Goal: Task Accomplishment & Management: Use online tool/utility

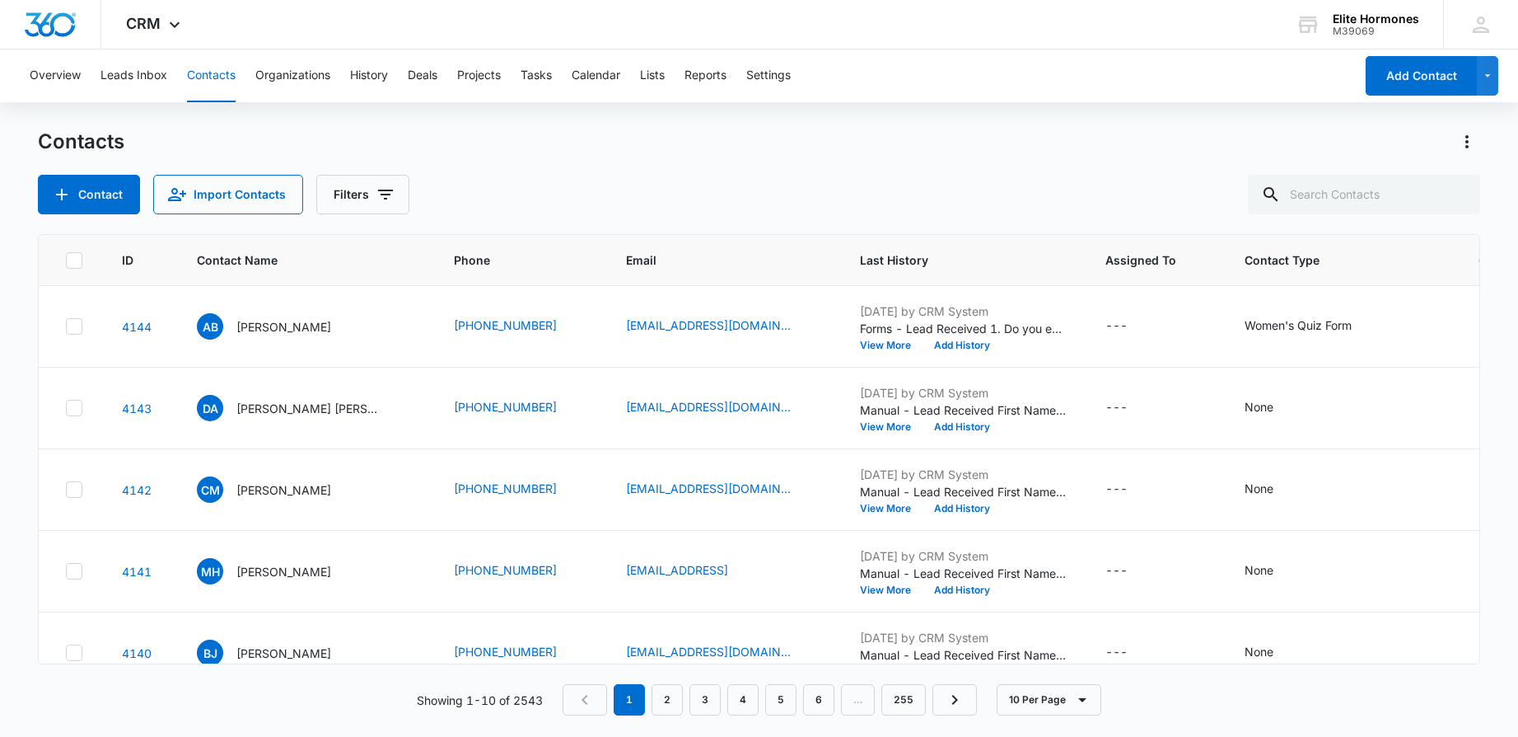
scroll to position [450, 0]
click at [923, 342] on button "Add History" at bounding box center [962, 345] width 79 height 10
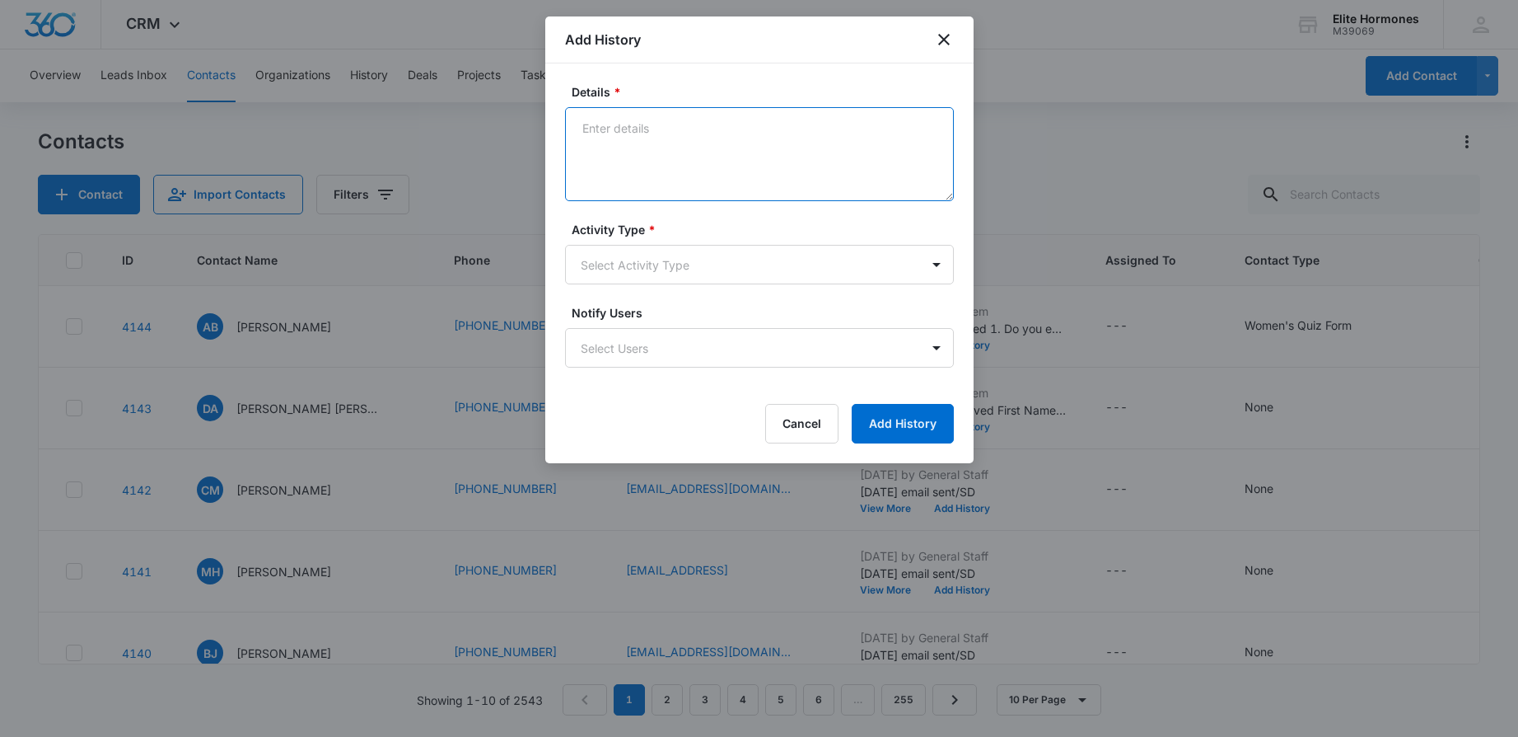
click at [787, 170] on textarea "Details *" at bounding box center [759, 154] width 389 height 94
type textarea "[DATE] email sent/req no call/SD"
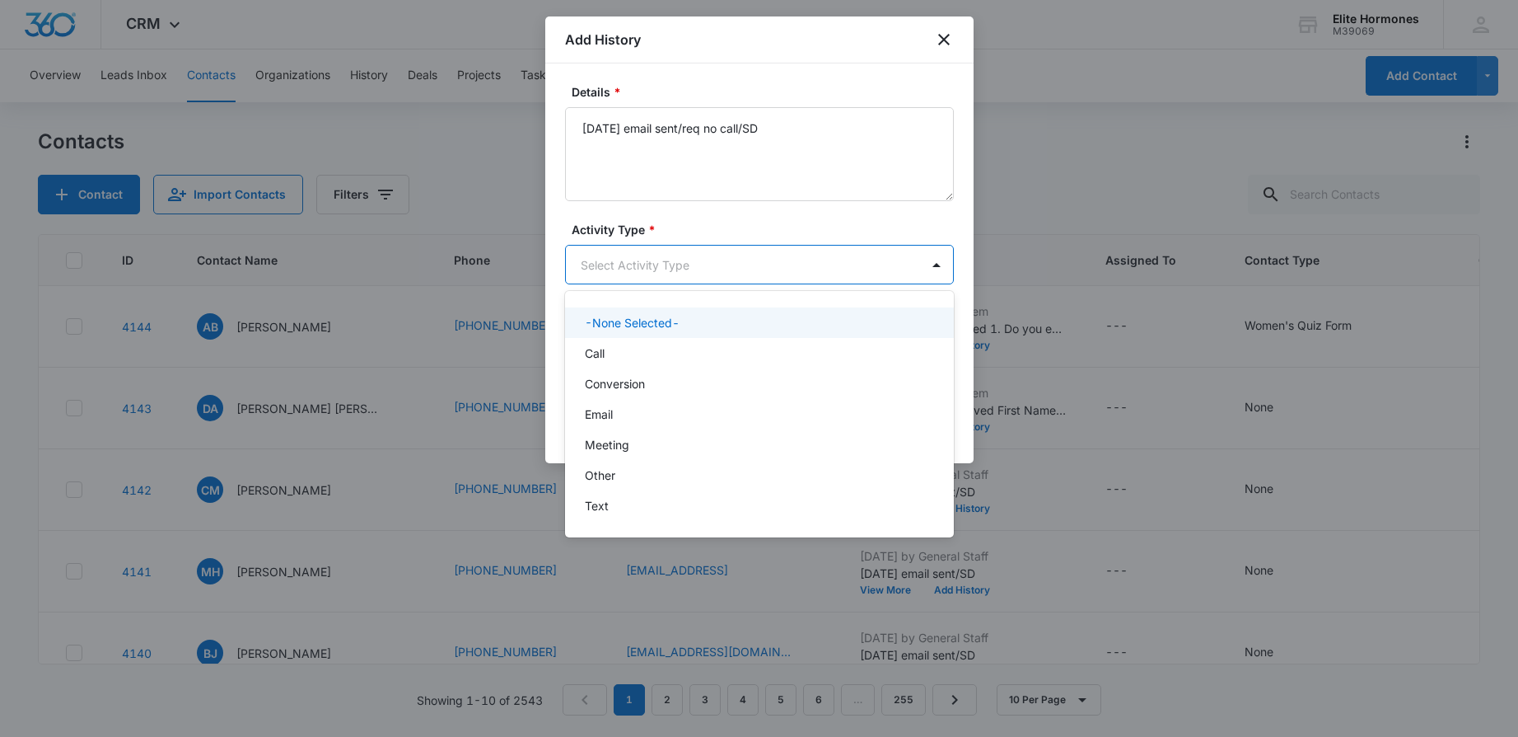
click at [835, 274] on body "CRM Apps Reputation Websites Forms CRM Email Social Content Ads Intelligence Fi…" at bounding box center [759, 368] width 1518 height 737
click at [834, 409] on div "Email" at bounding box center [758, 413] width 346 height 17
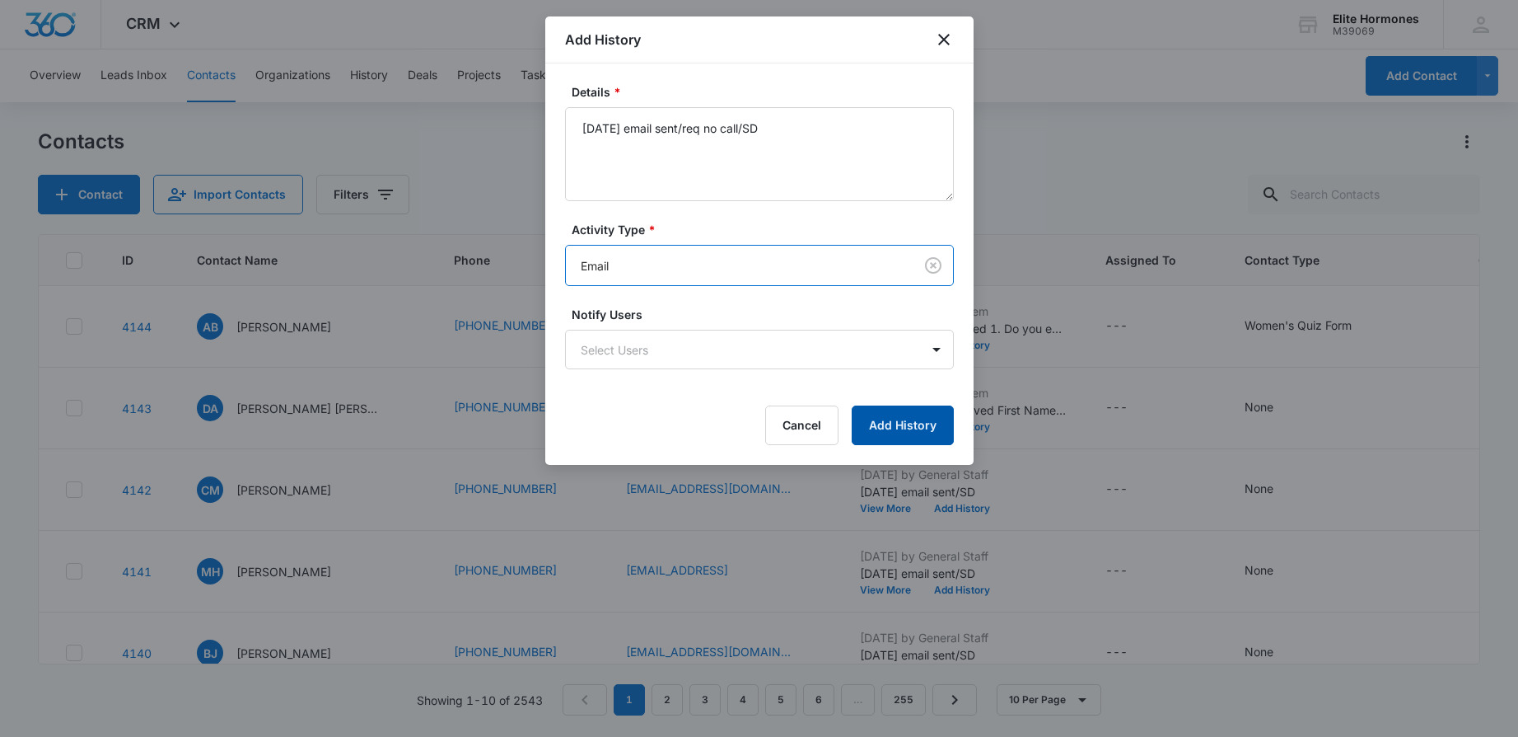
click at [924, 422] on button "Add History" at bounding box center [903, 425] width 102 height 40
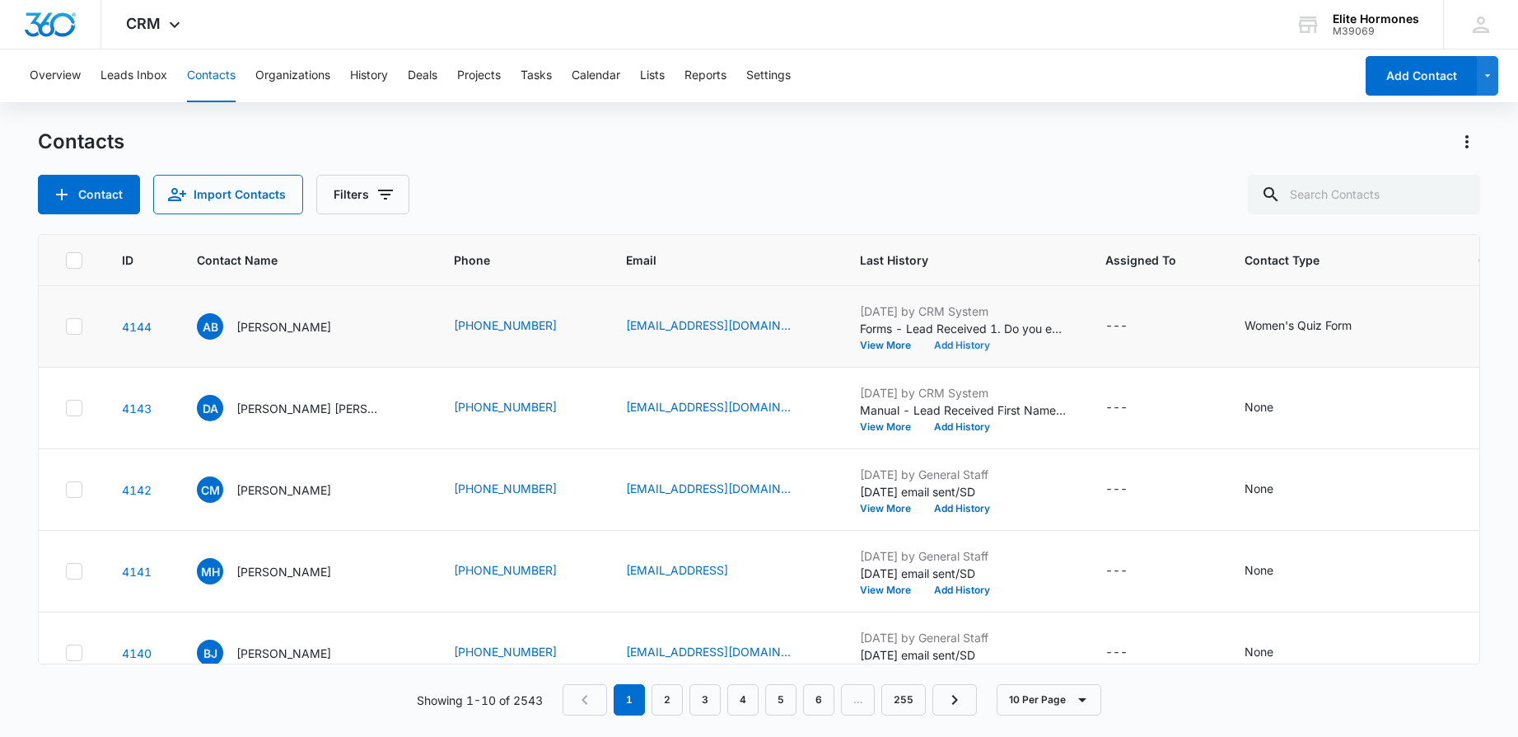
click at [929, 344] on button "Add History" at bounding box center [962, 345] width 79 height 10
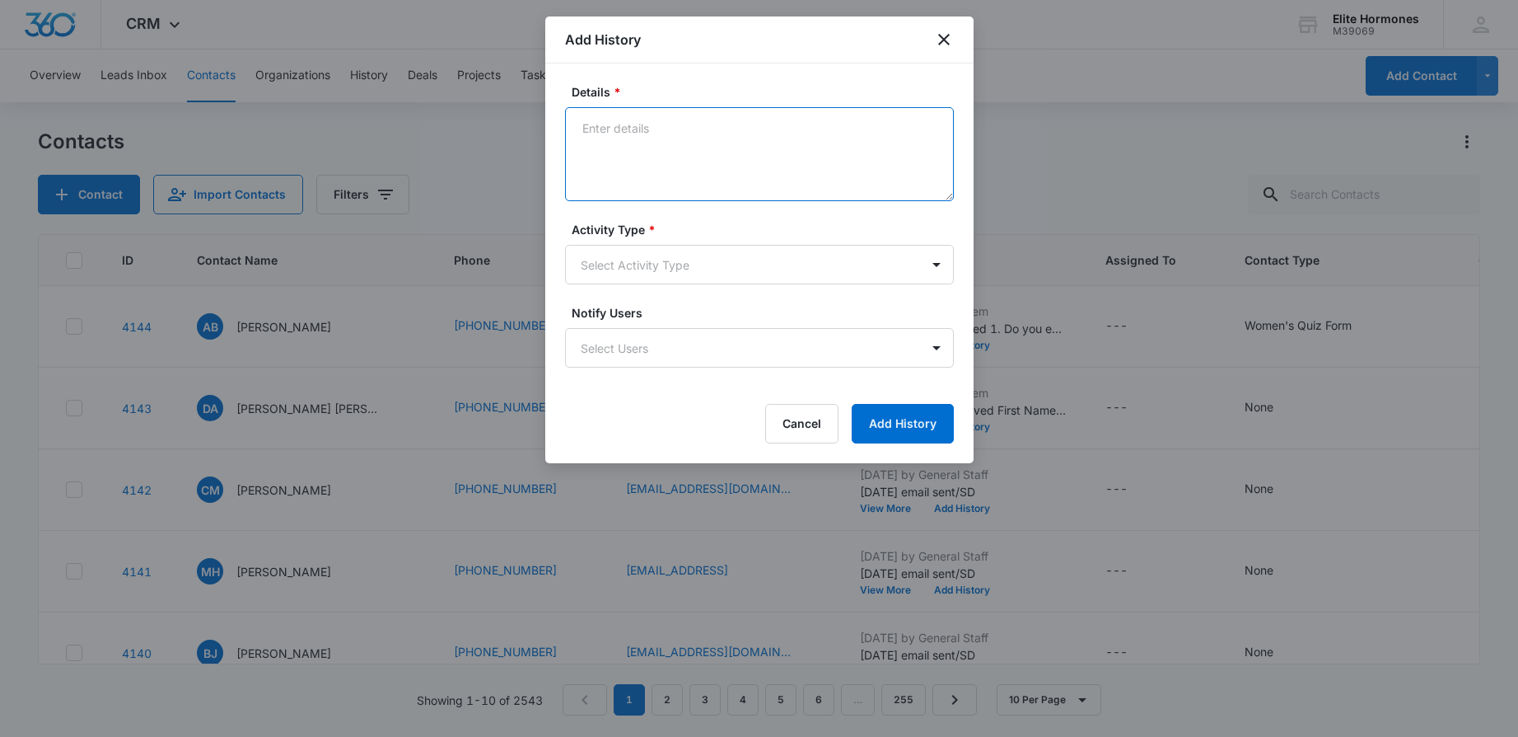
click at [779, 168] on textarea "Details *" at bounding box center [759, 154] width 389 height 94
type textarea "9"
type textarea "[DATE] email sent, pt req no call/SD"
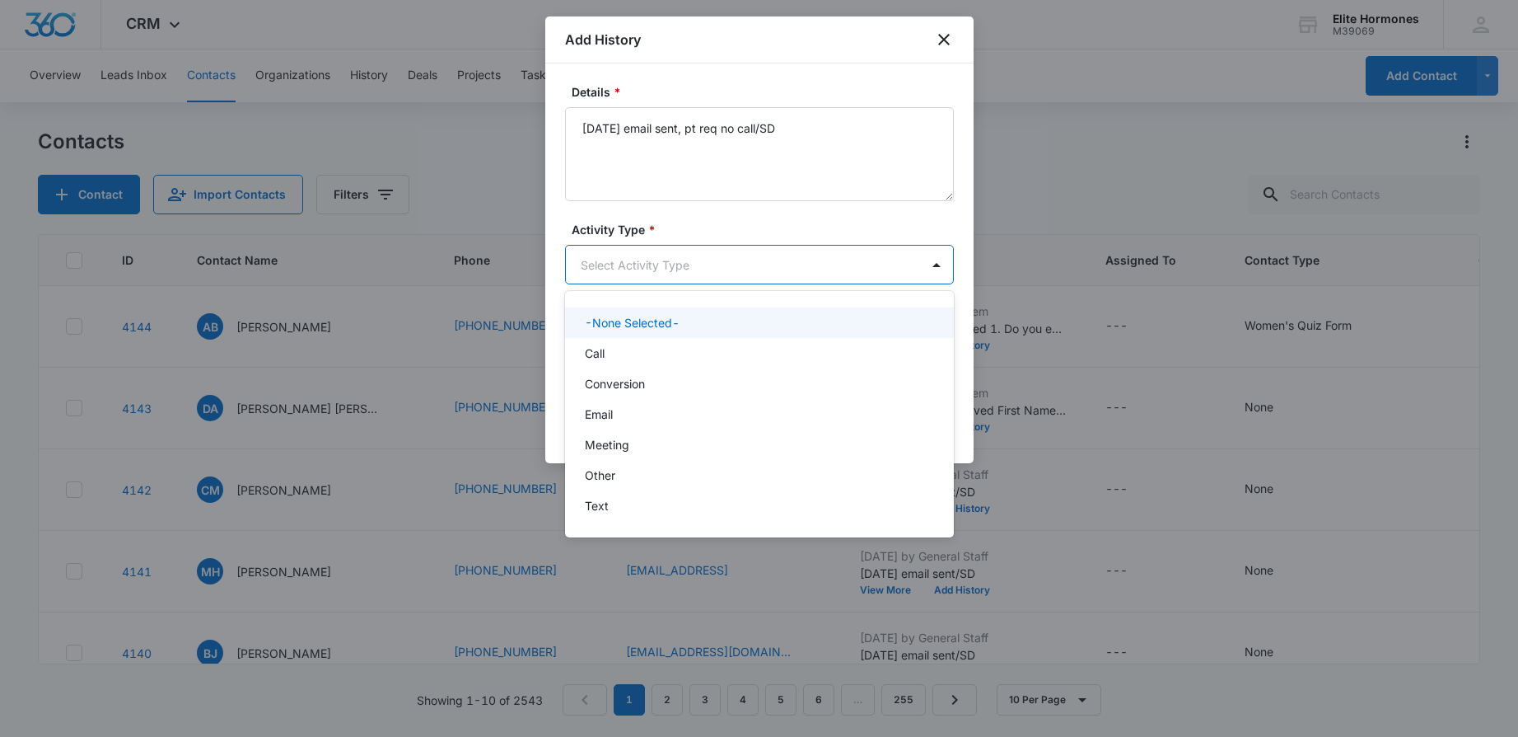
click at [845, 257] on body "CRM Apps Reputation Websites Forms CRM Email Social Content Ads Intelligence Fi…" at bounding box center [759, 368] width 1518 height 737
click at [810, 403] on div "Email" at bounding box center [759, 414] width 389 height 30
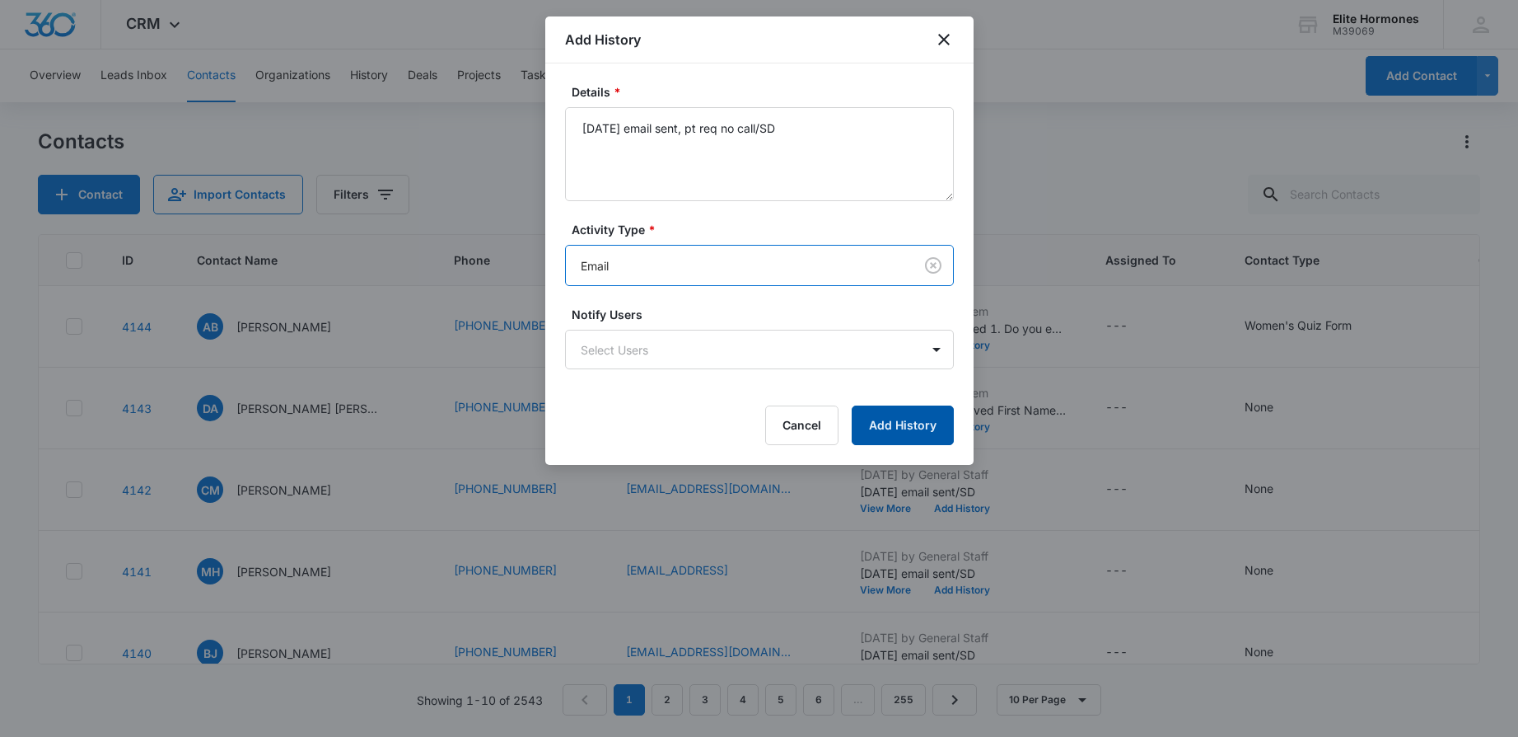
drag, startPoint x: 911, startPoint y: 441, endPoint x: 919, endPoint y: 427, distance: 15.8
click at [912, 441] on button "Add History" at bounding box center [903, 425] width 102 height 40
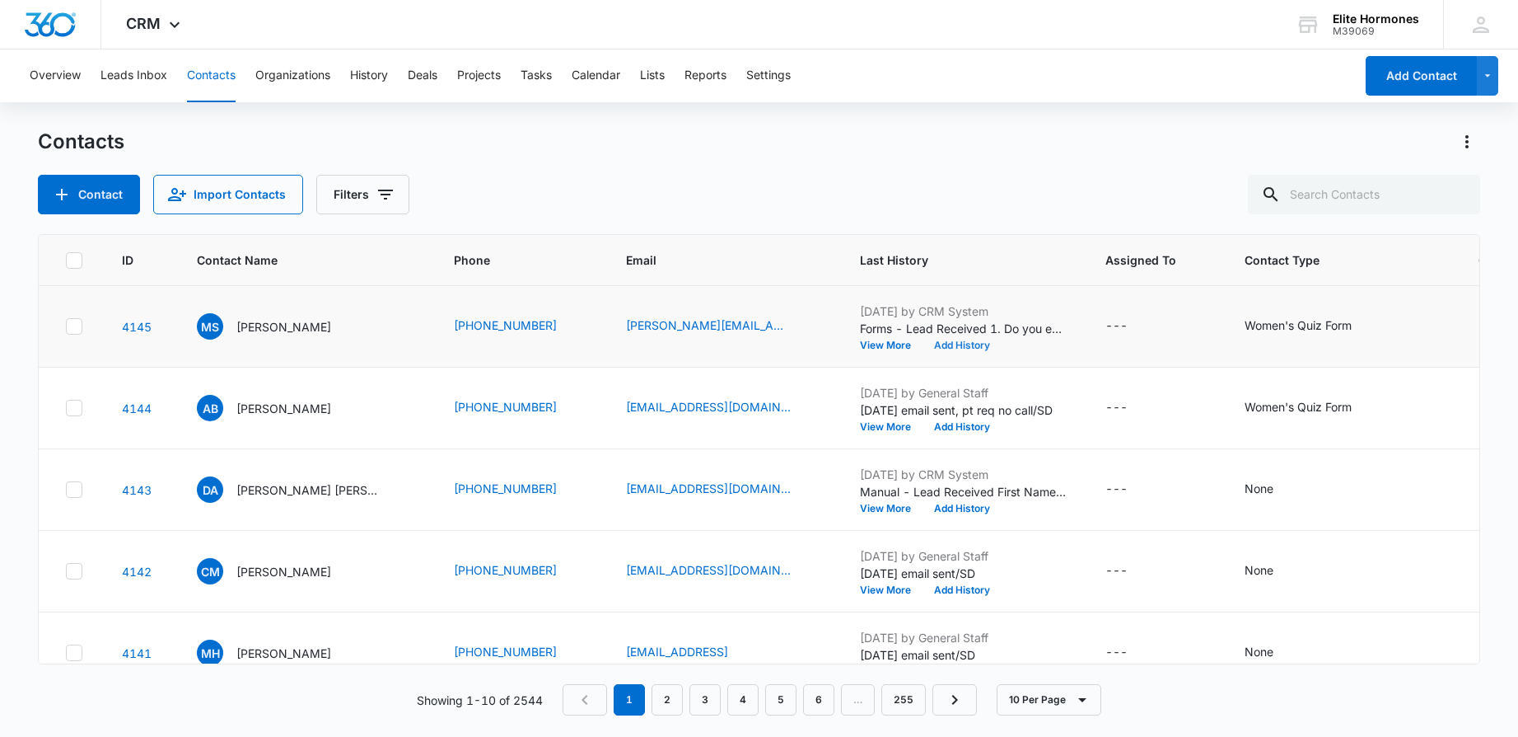
click at [923, 346] on button "Add History" at bounding box center [962, 345] width 79 height 10
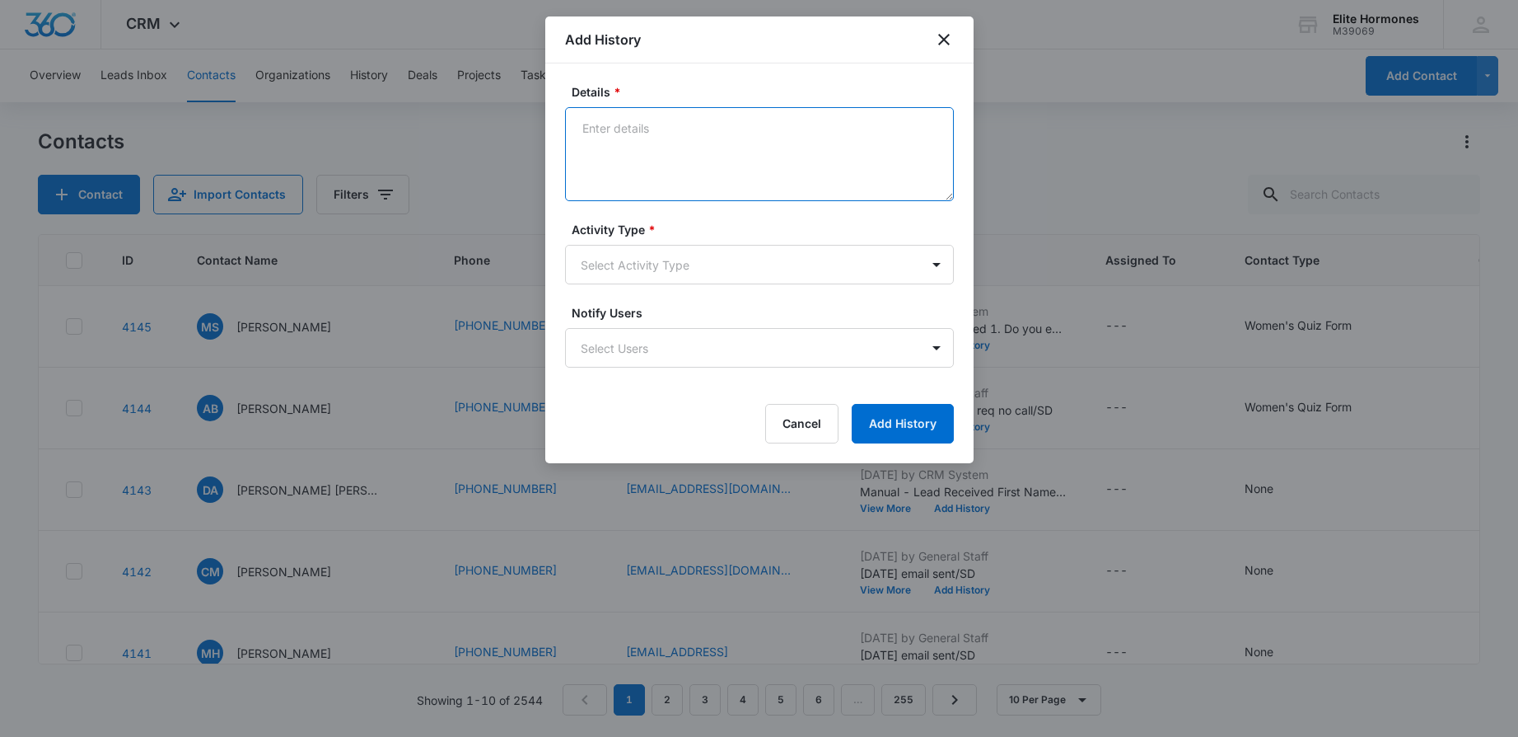
click at [639, 149] on textarea "Details *" at bounding box center [759, 154] width 389 height 94
type textarea "9/8/25 email sent/pt req no call/SD"
click at [891, 260] on body "CRM Apps Reputation Websites Forms CRM Email Social Content Ads Intelligence Fi…" at bounding box center [759, 368] width 1518 height 737
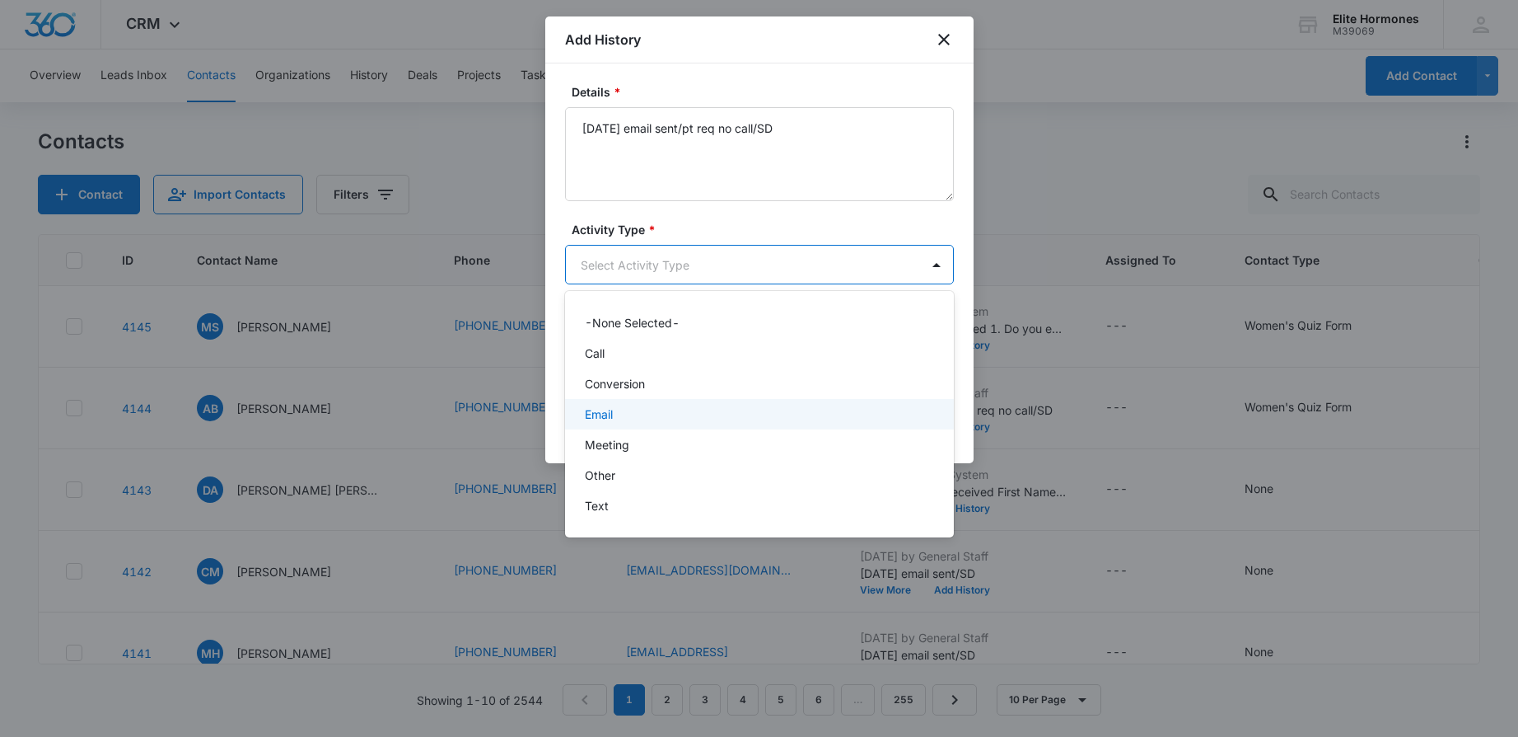
click at [855, 409] on div "Email" at bounding box center [758, 413] width 346 height 17
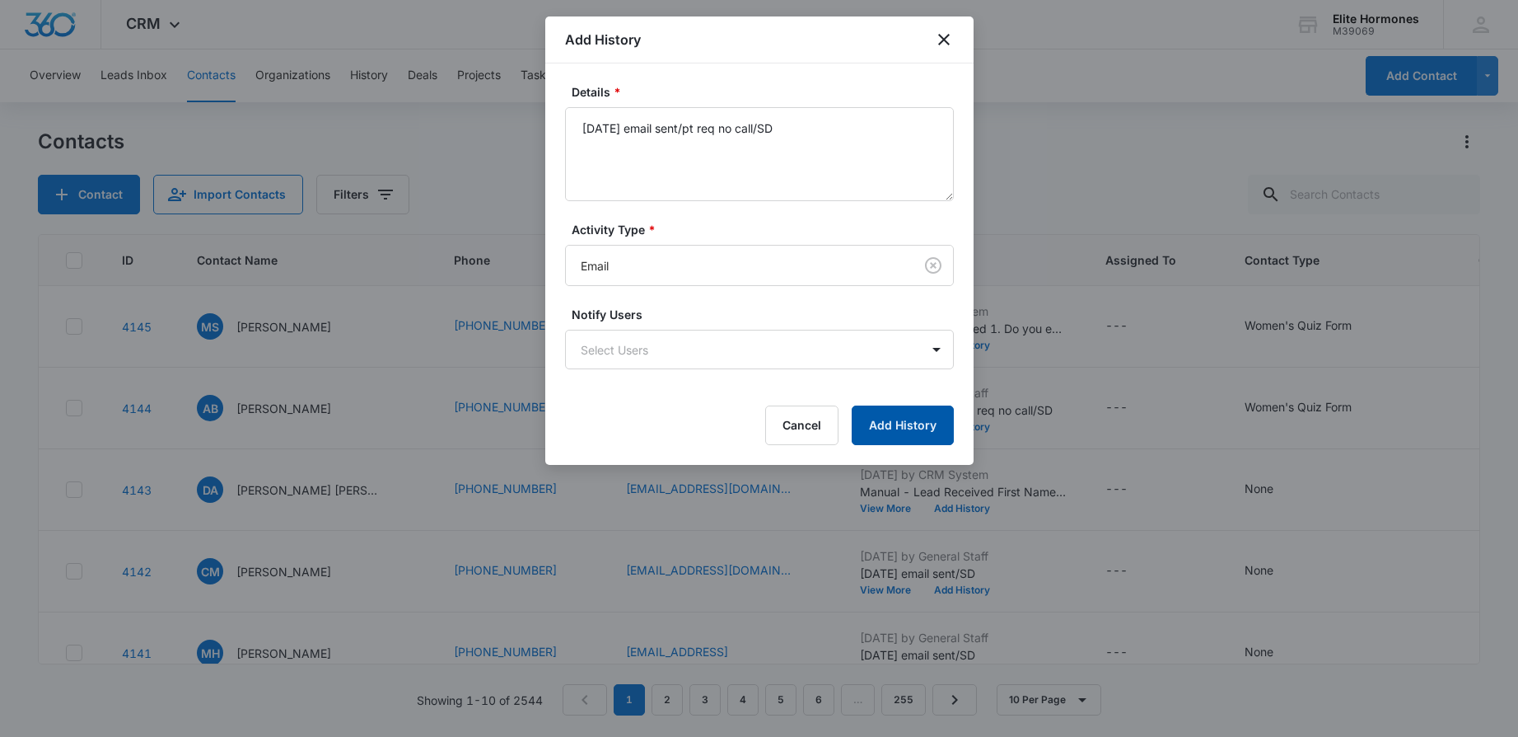
click at [902, 439] on button "Add History" at bounding box center [903, 425] width 102 height 40
